Goal: Check status

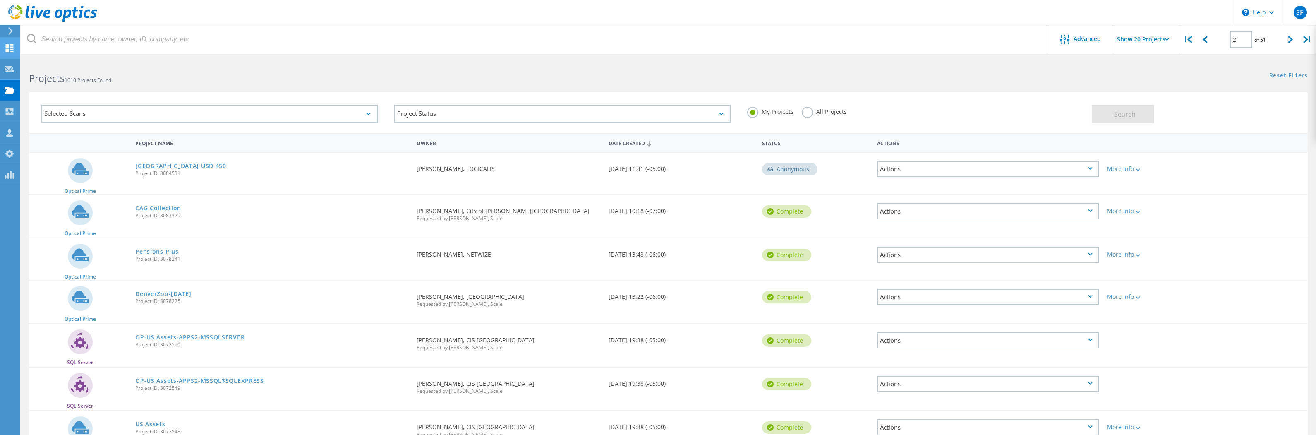
scroll to position [605, 0]
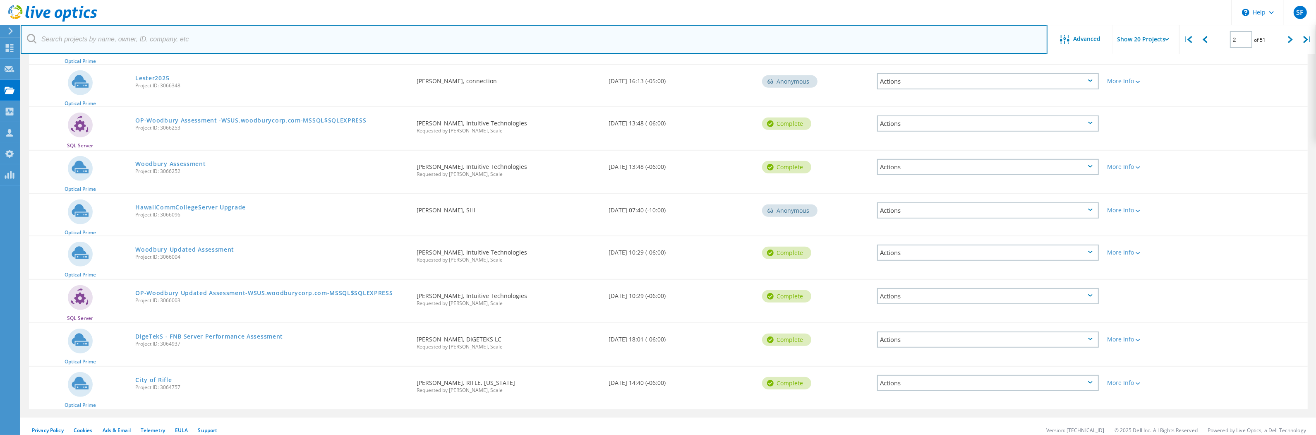
click at [96, 40] on input "text" at bounding box center [534, 39] width 1027 height 29
type input "consol"
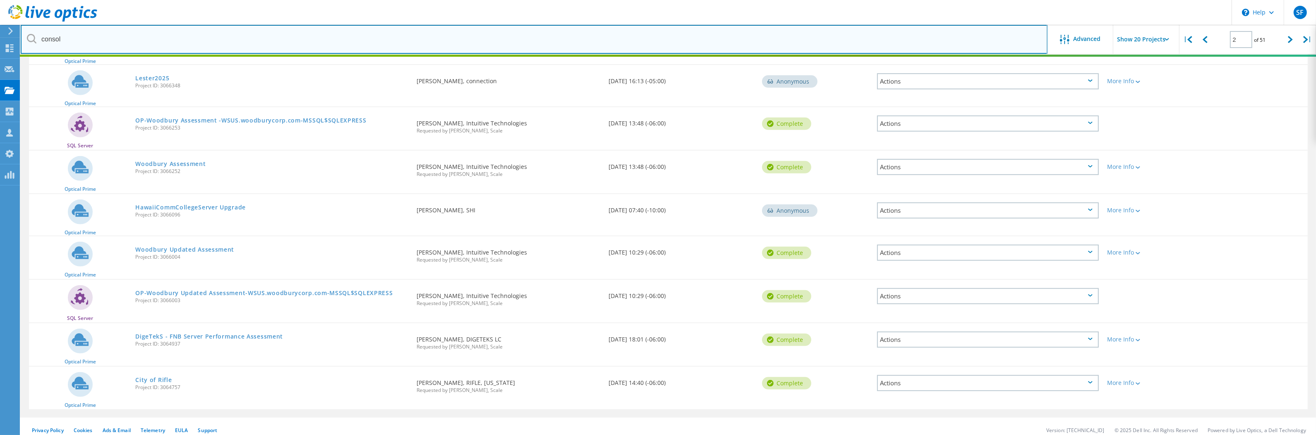
type input "1"
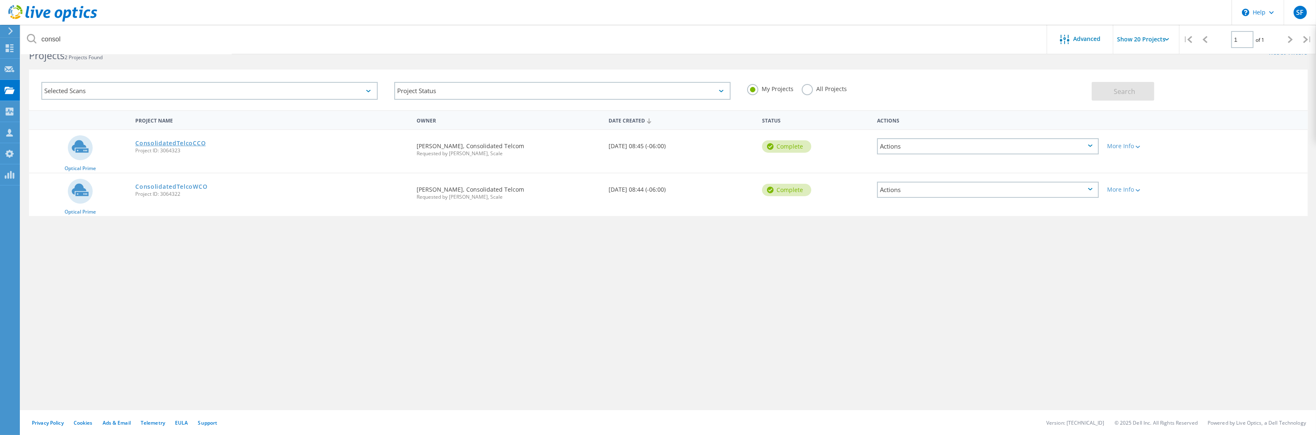
click at [179, 142] on link "ConsolidatedTelcoCCO" at bounding box center [170, 143] width 70 height 6
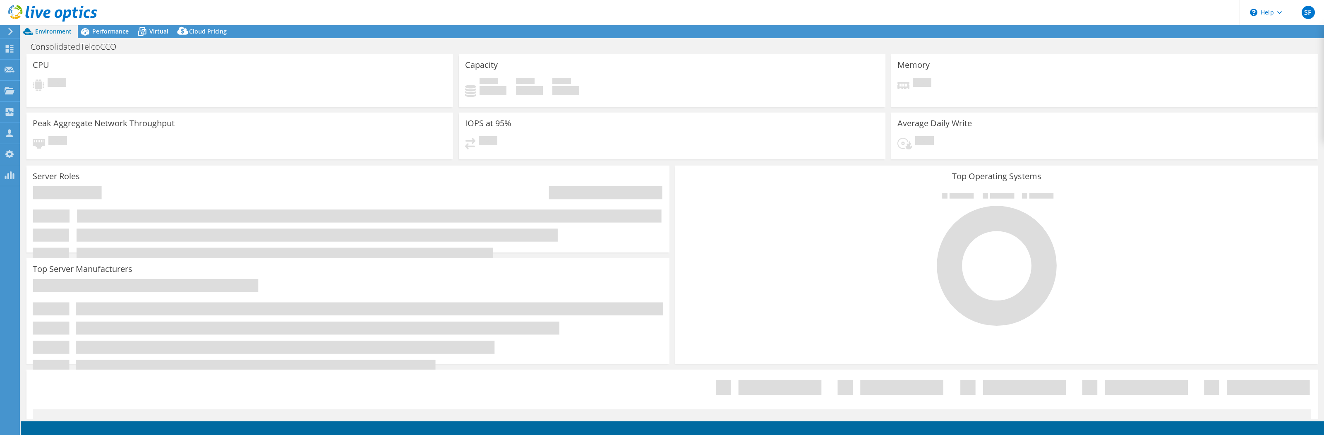
select select "USD"
